Goal: Information Seeking & Learning: Learn about a topic

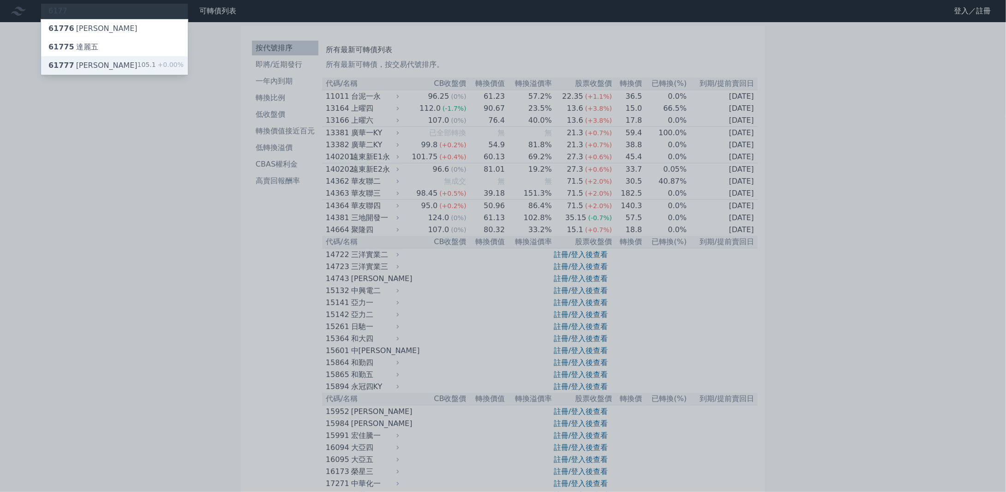
type input "6177"
click at [92, 64] on div "61777 [PERSON_NAME]" at bounding box center [92, 65] width 89 height 11
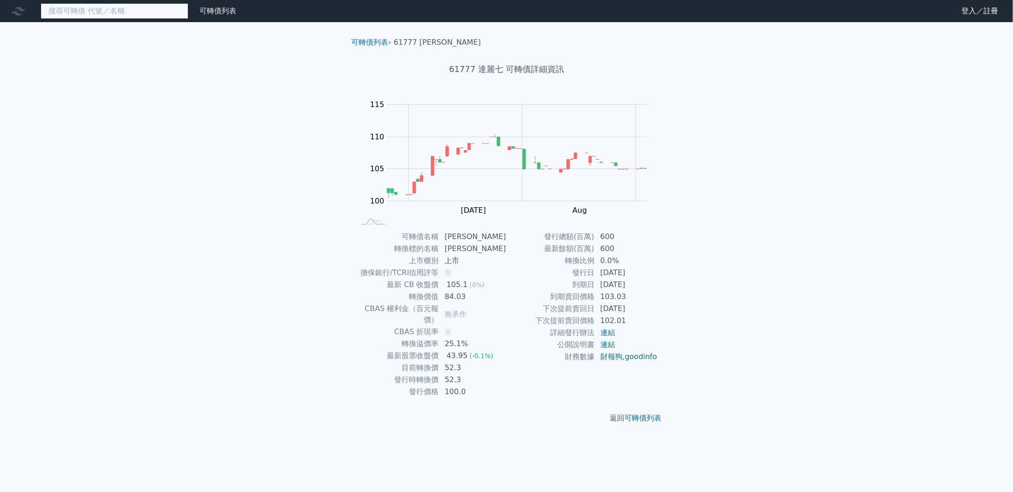
click at [85, 8] on input at bounding box center [115, 11] width 148 height 16
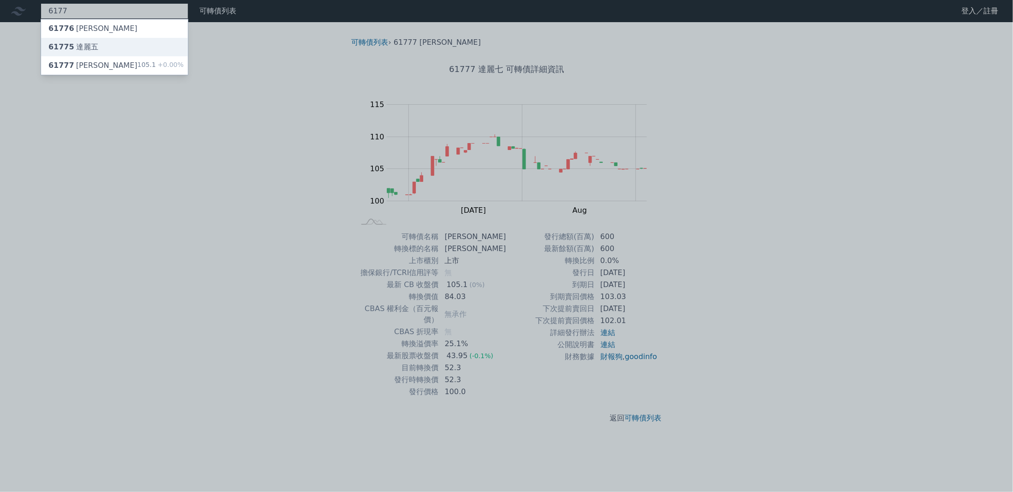
type input "6177"
click at [116, 46] on div "61775 [PERSON_NAME]" at bounding box center [114, 47] width 147 height 18
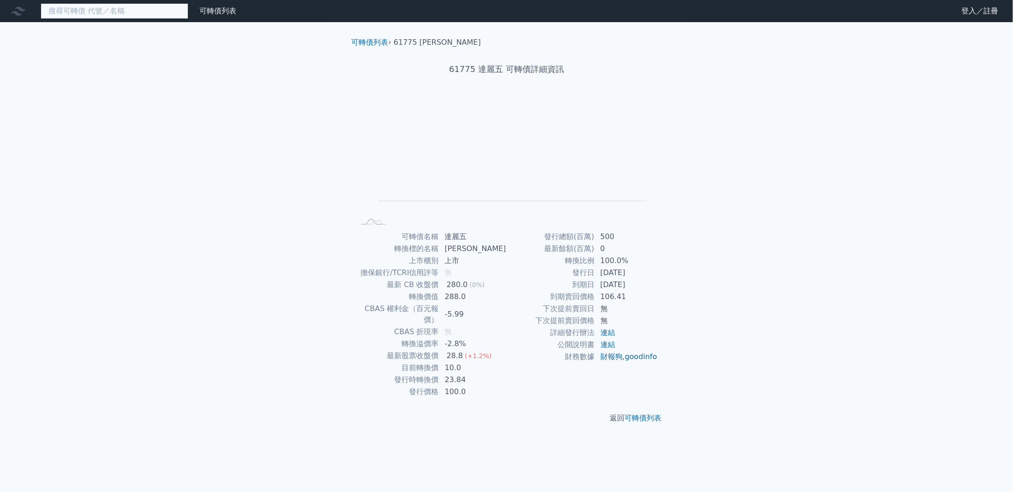
click at [96, 8] on input at bounding box center [115, 11] width 148 height 16
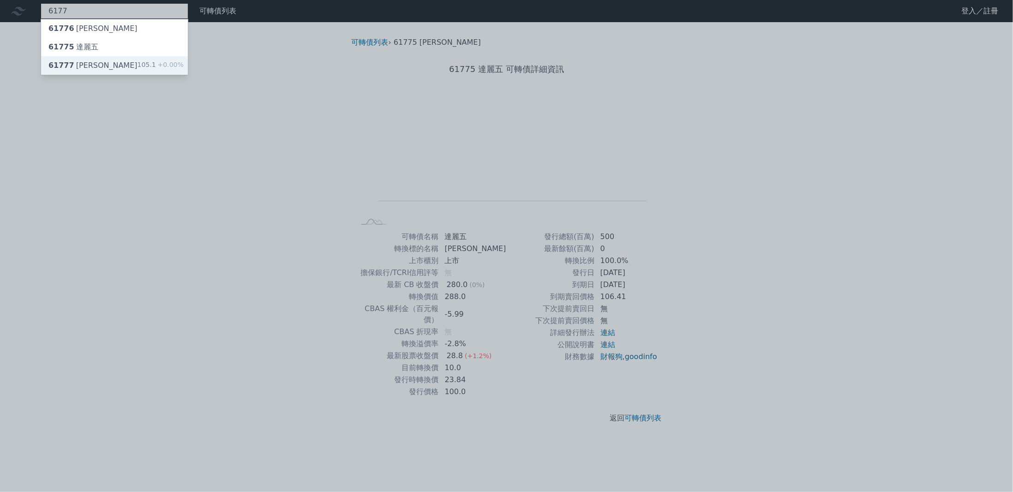
type input "6177"
click at [84, 67] on div "61777 [PERSON_NAME]" at bounding box center [92, 65] width 89 height 11
